Goal: Information Seeking & Learning: Understand process/instructions

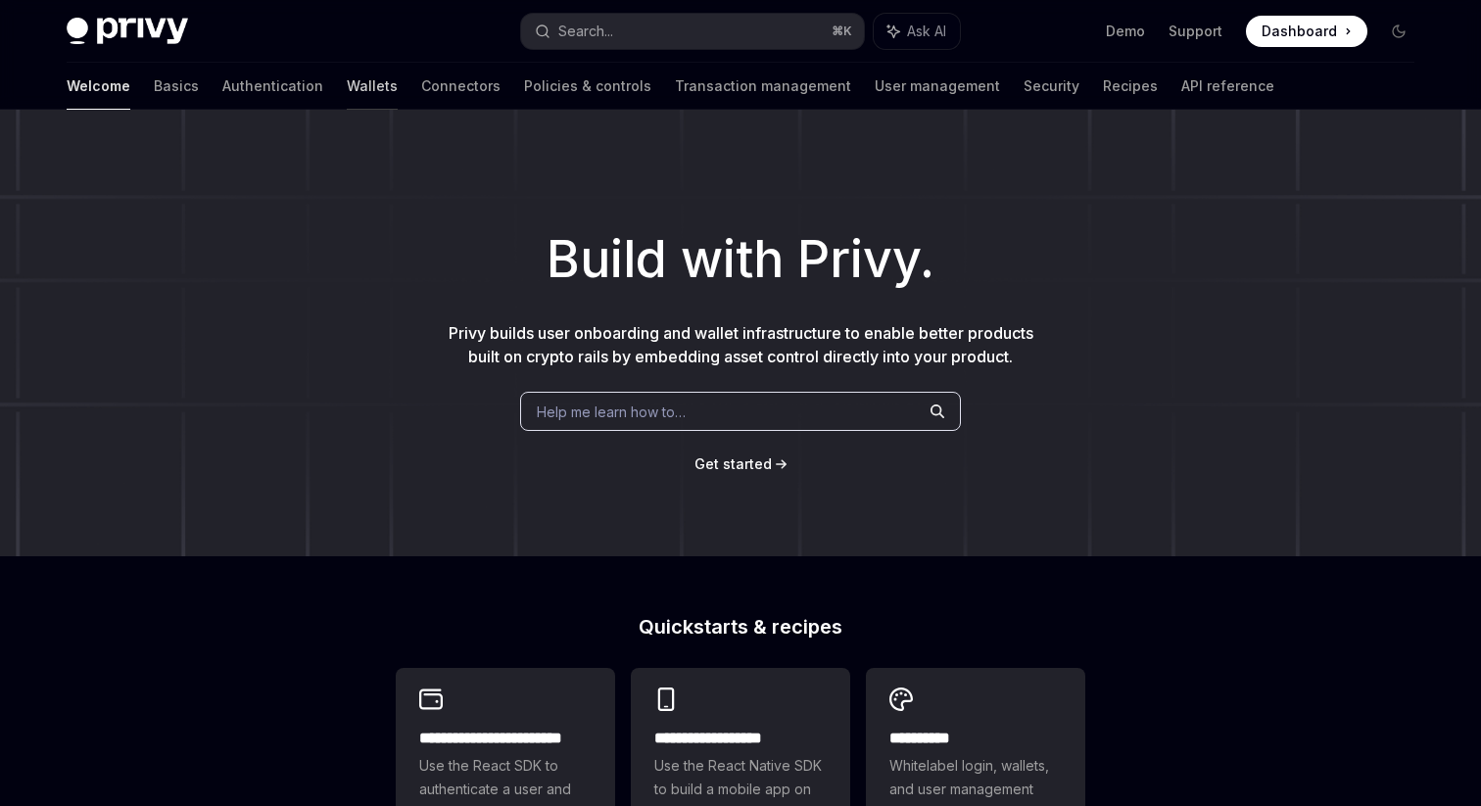
click at [347, 95] on link "Wallets" at bounding box center [372, 86] width 51 height 47
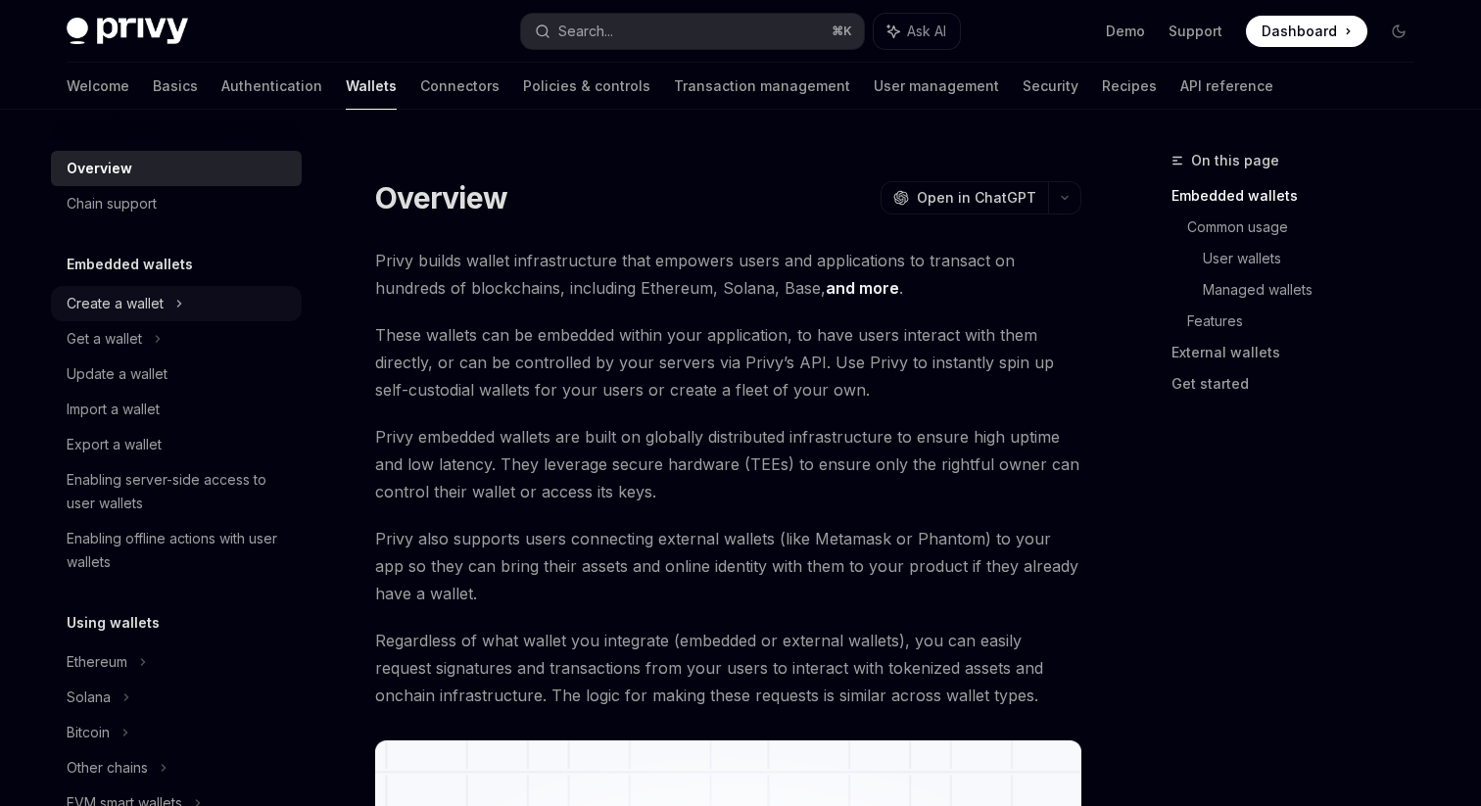
click at [165, 302] on div "Create a wallet" at bounding box center [176, 303] width 251 height 35
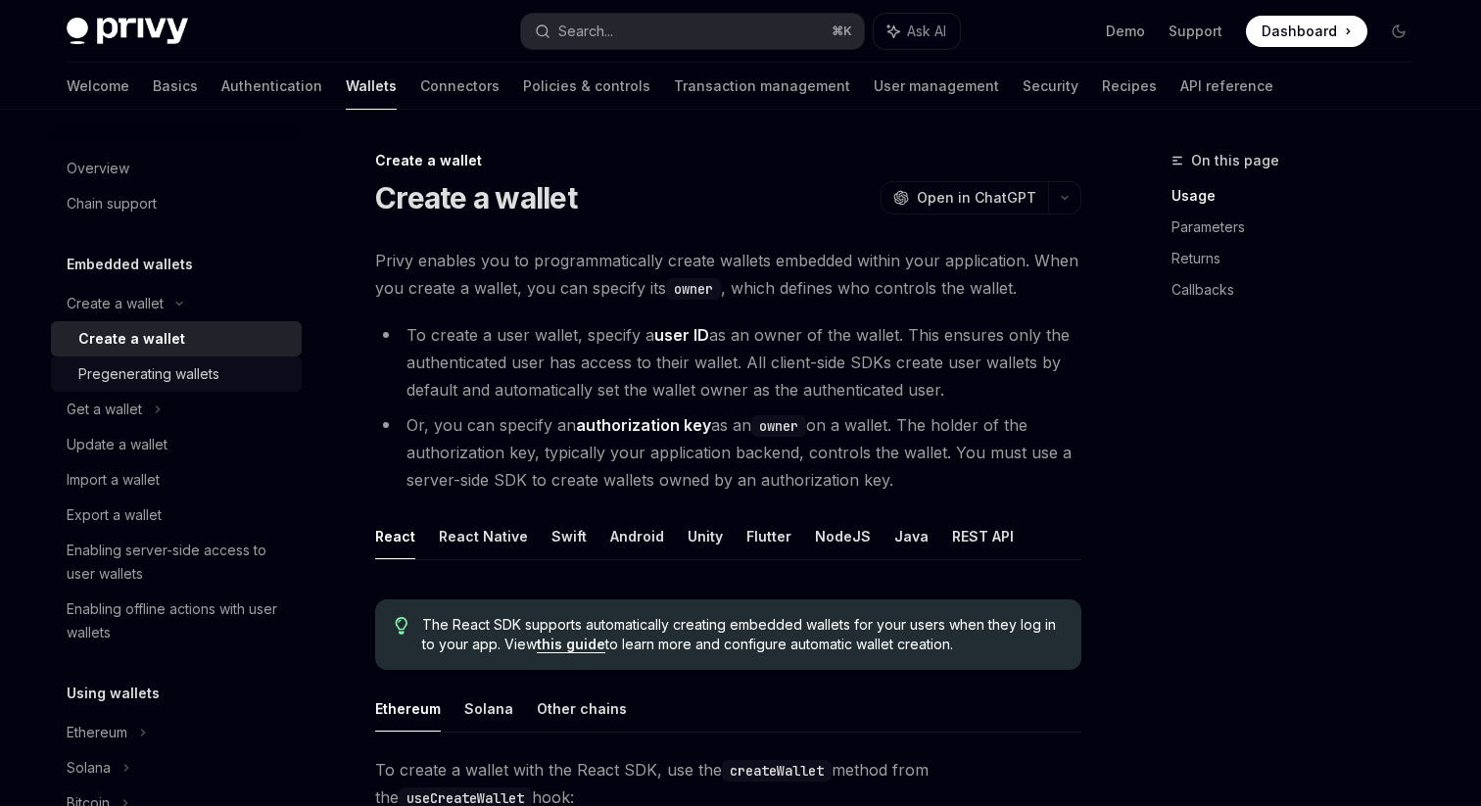
click at [165, 377] on div "Pregenerating wallets" at bounding box center [148, 374] width 141 height 24
type textarea "*"
